Goal: Task Accomplishment & Management: Manage account settings

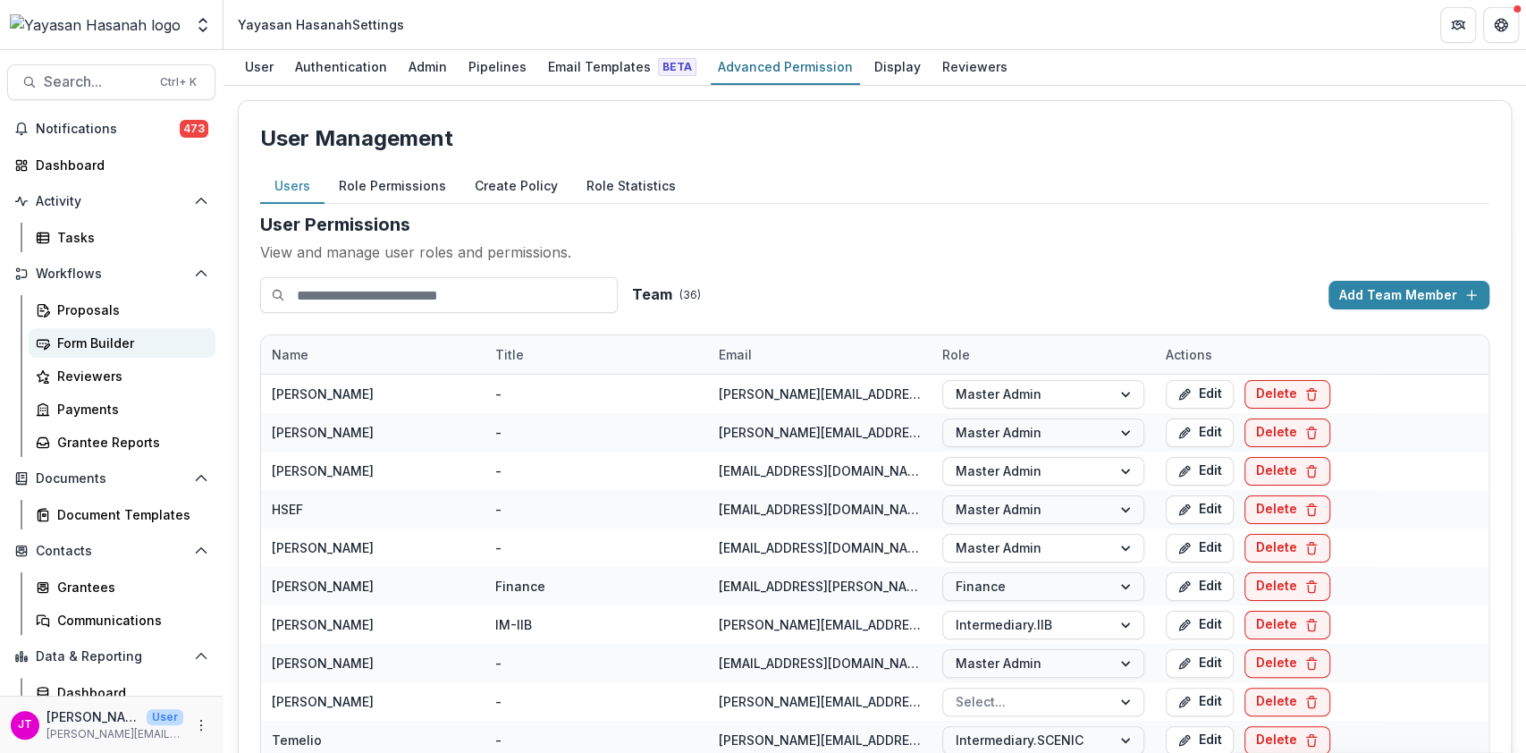
click at [57, 330] on link "Form Builder" at bounding box center [122, 343] width 187 height 30
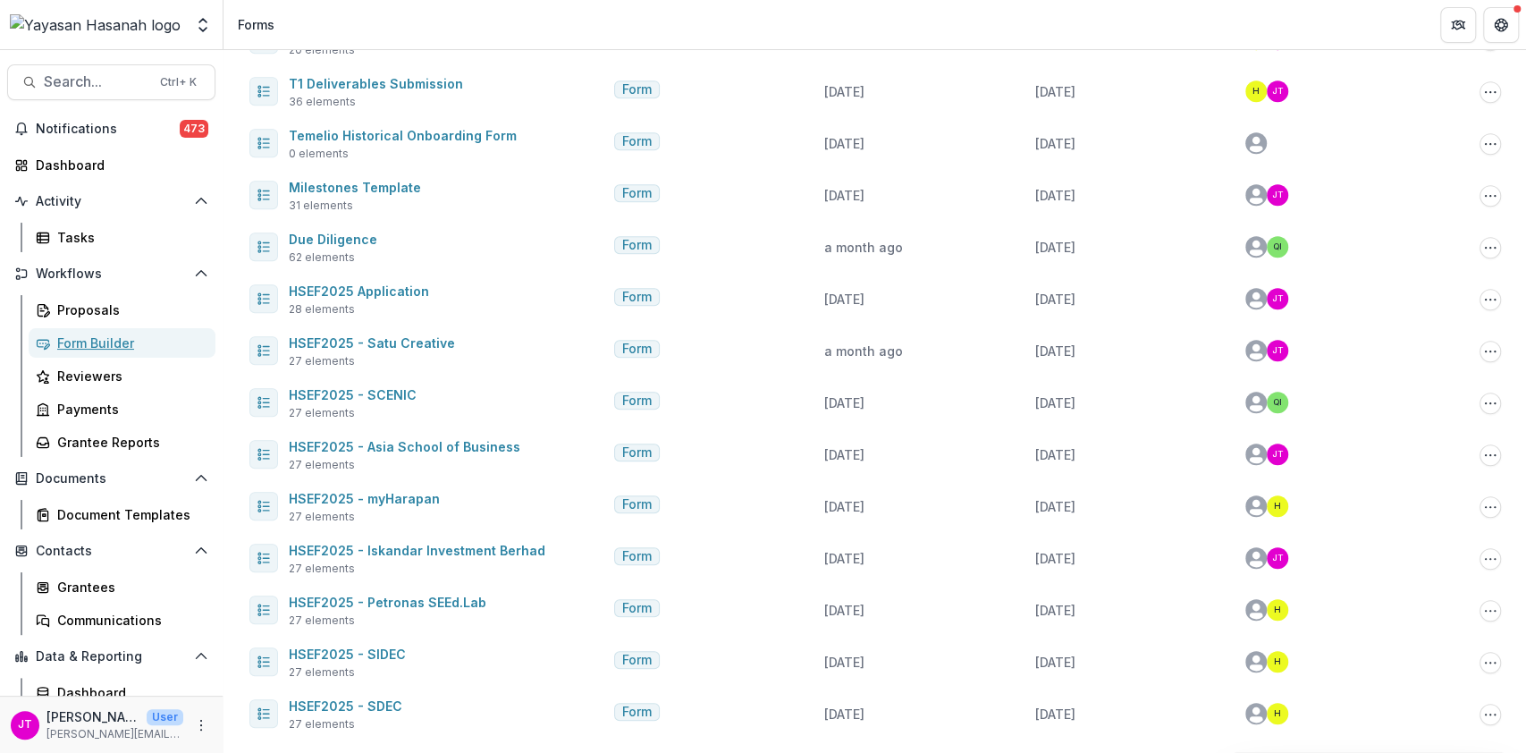
scroll to position [638, 0]
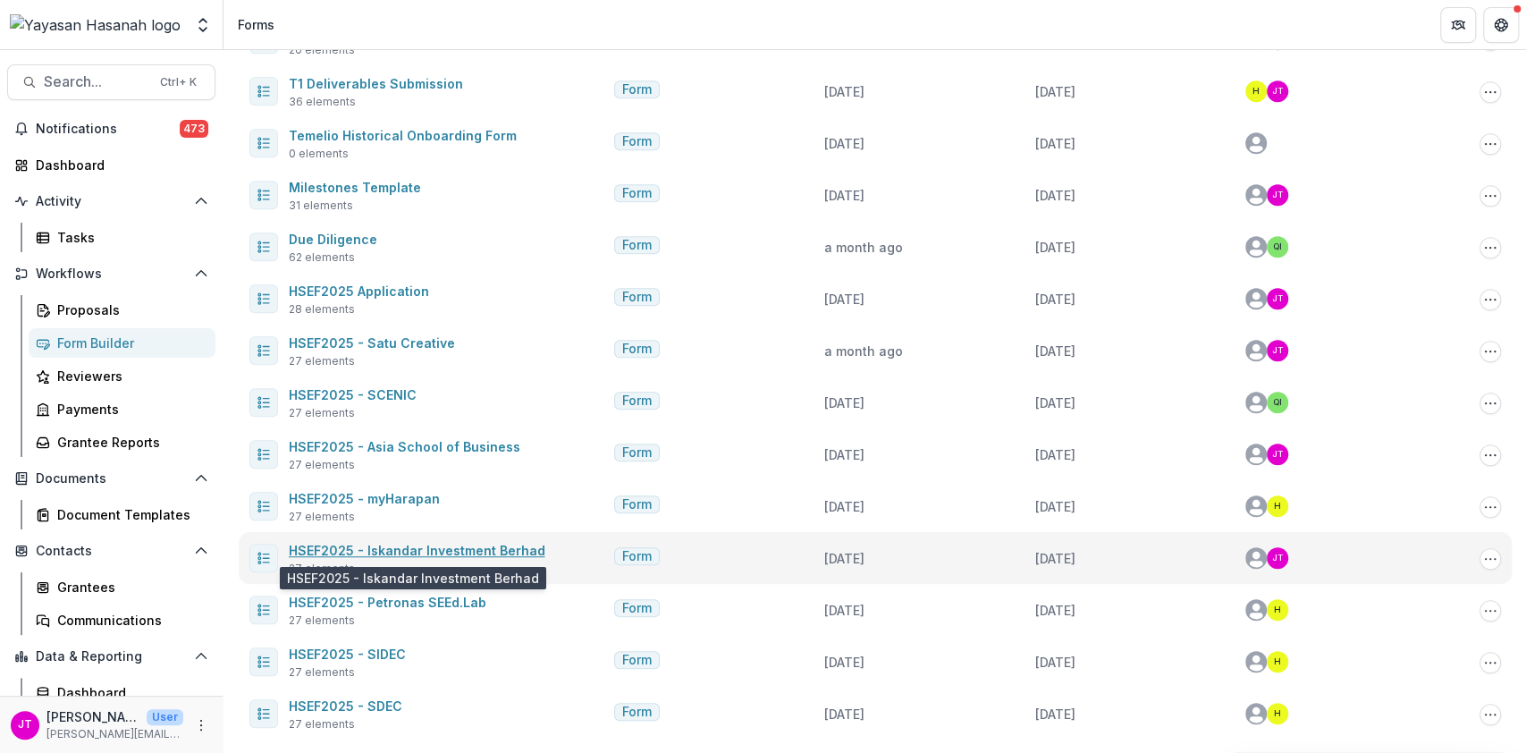
click at [392, 547] on link "HSEF2025 - Iskandar Investment Berhad" at bounding box center [417, 550] width 257 height 15
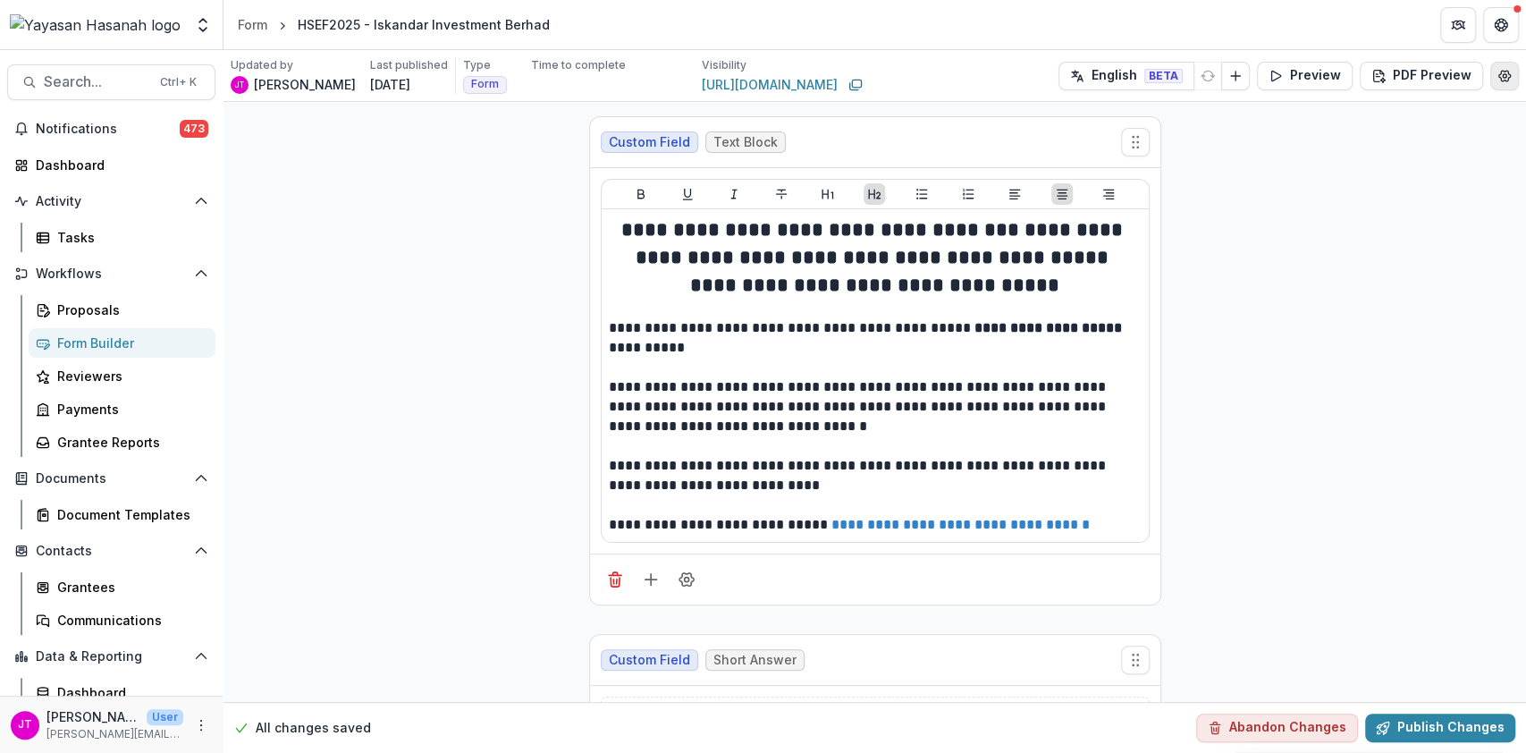
click at [1502, 80] on icon "Edit Form Settings" at bounding box center [1505, 76] width 12 height 11
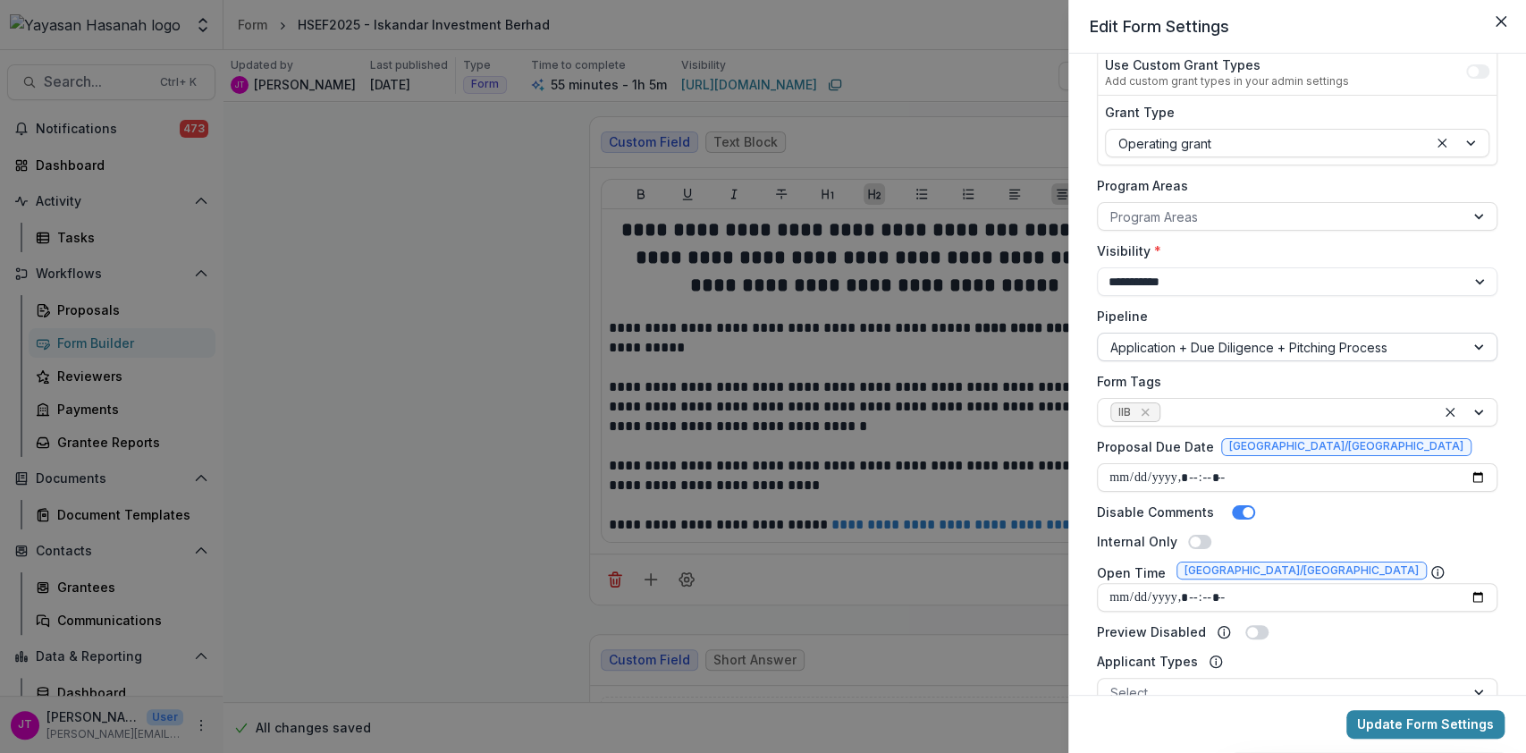
scroll to position [242, 0]
click at [1473, 473] on input "Proposal Due Date" at bounding box center [1297, 475] width 401 height 29
click at [1502, 545] on div "**********" at bounding box center [1297, 374] width 458 height 641
click at [1427, 722] on button "Update Form Settings" at bounding box center [1425, 724] width 158 height 29
click at [1285, 468] on input "Proposal Due Date" at bounding box center [1297, 475] width 401 height 29
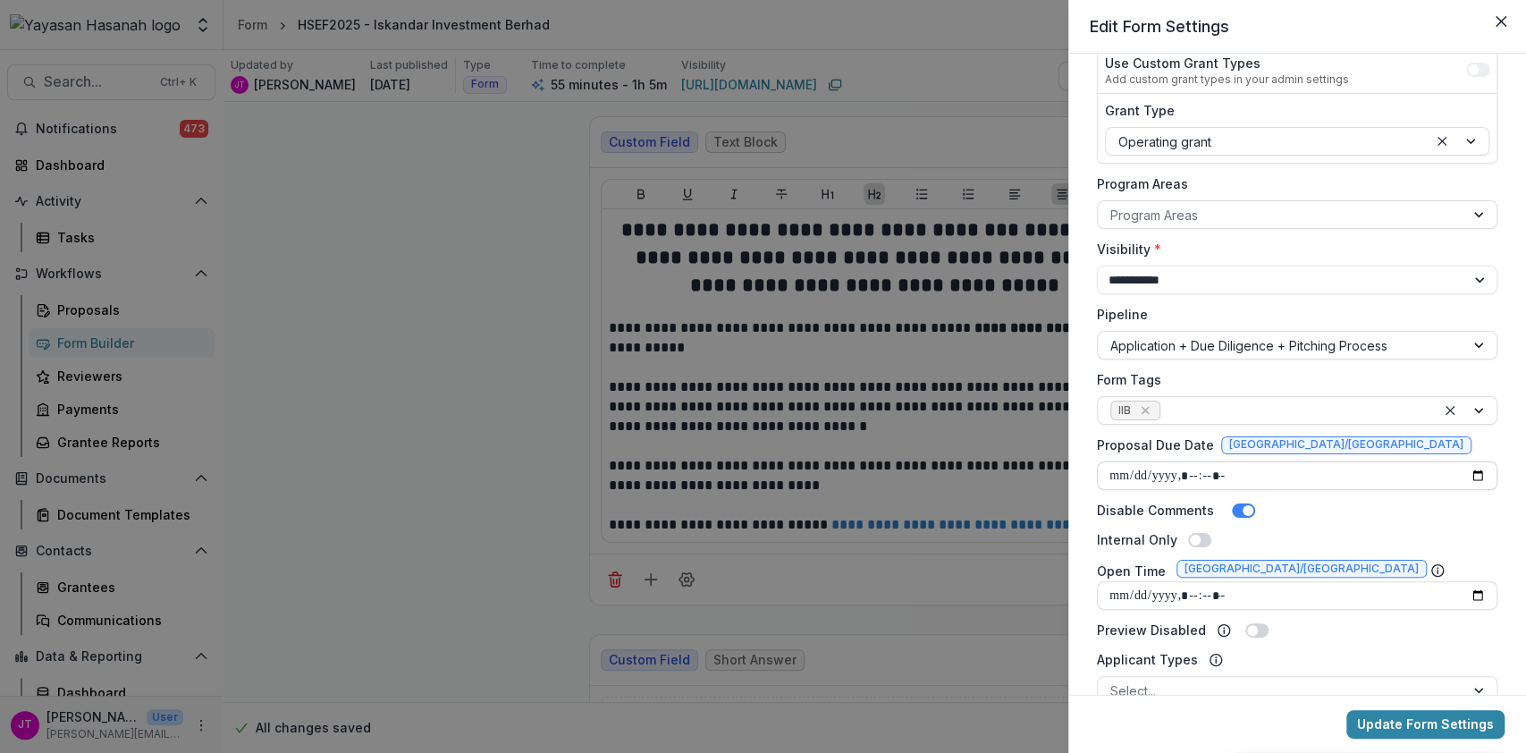
click at [1285, 468] on input "Proposal Due Date" at bounding box center [1297, 475] width 401 height 29
click at [1473, 470] on input "Proposal Due Date" at bounding box center [1297, 475] width 401 height 29
click at [1502, 545] on div "**********" at bounding box center [1297, 374] width 458 height 641
click at [1421, 722] on button "Update Form Settings" at bounding box center [1425, 724] width 158 height 29
click at [1269, 474] on input "Proposal Due Date" at bounding box center [1297, 475] width 401 height 29
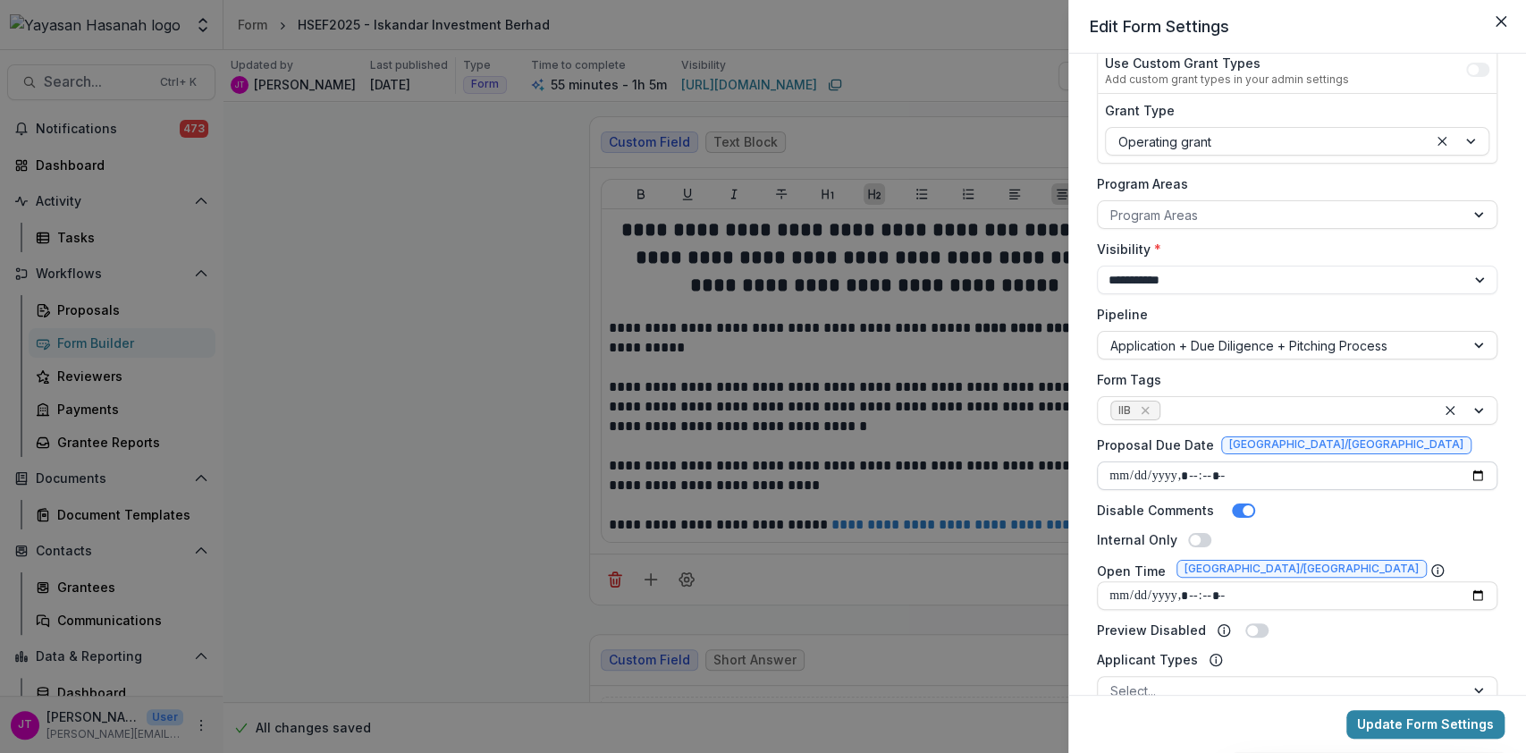
click at [1472, 474] on input "Proposal Due Date" at bounding box center [1297, 475] width 401 height 29
click at [1481, 720] on button "Update Form Settings" at bounding box center [1425, 724] width 158 height 29
click at [1359, 468] on input "Proposal Due Date" at bounding box center [1297, 475] width 401 height 29
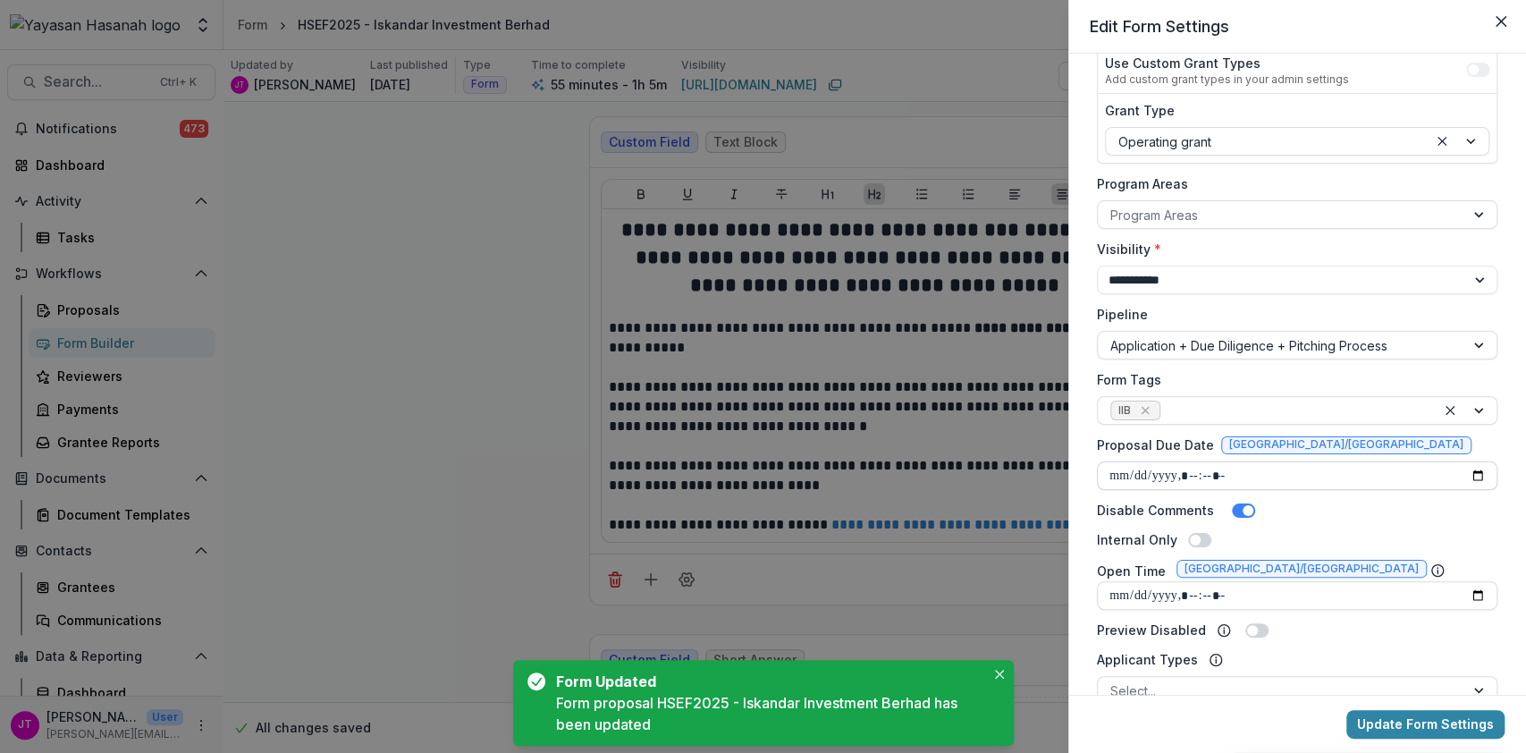
click at [1475, 470] on input "Proposal Due Date" at bounding box center [1297, 475] width 401 height 29
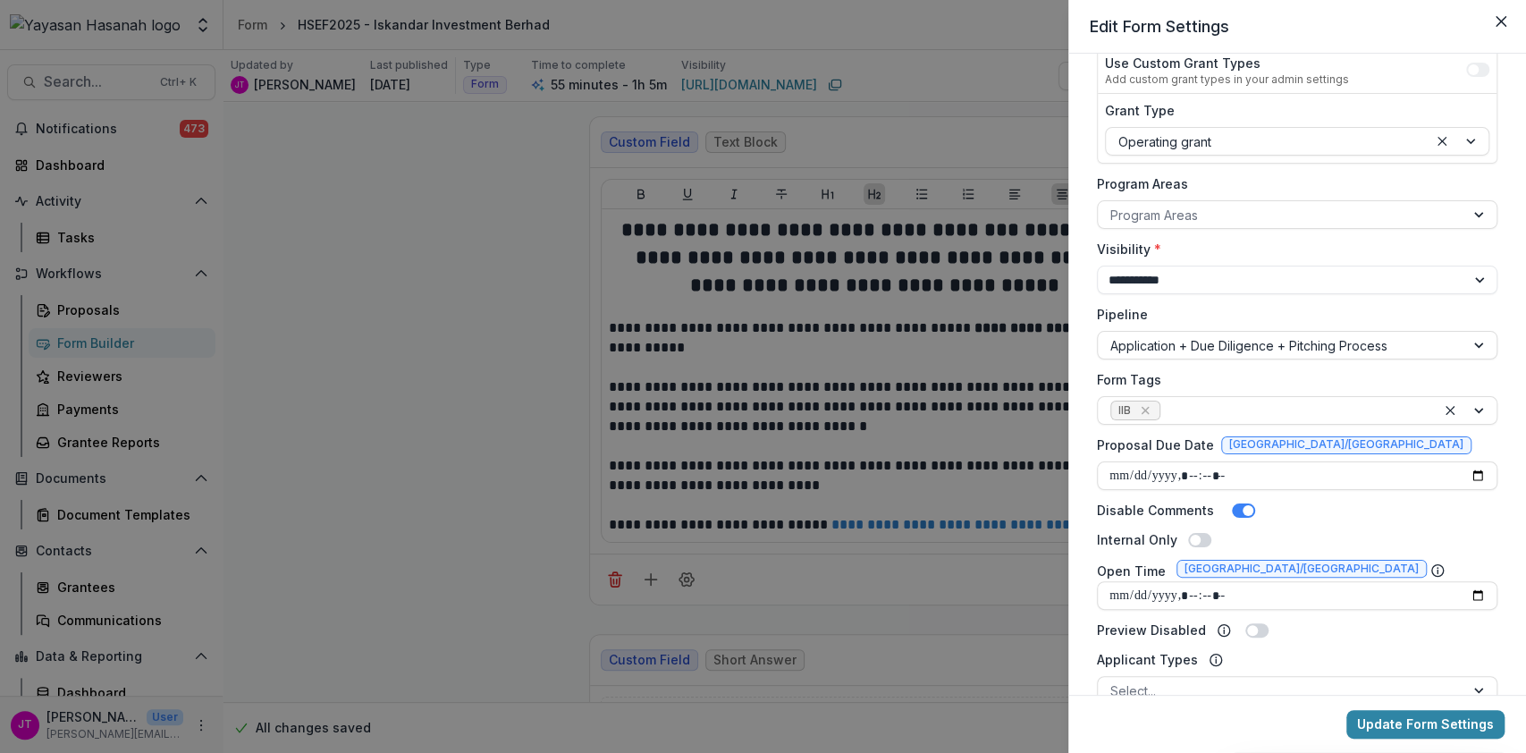
type input "**********"
click at [1477, 539] on div "Internal Only" at bounding box center [1297, 539] width 401 height 19
click at [1405, 728] on button "Update Form Settings" at bounding box center [1425, 724] width 158 height 29
